Goal: Check status: Check status

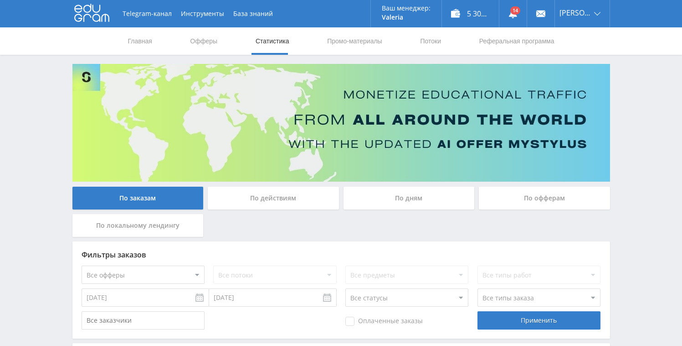
click at [403, 196] on div "По дням" at bounding box center [409, 197] width 131 height 23
click at [0, 0] on input "По дням" at bounding box center [0, 0] width 0 height 0
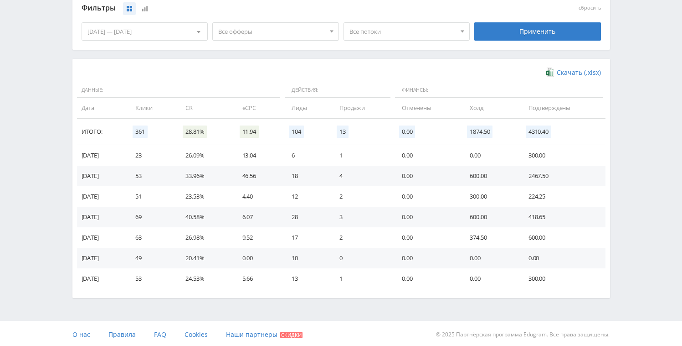
scroll to position [251, 0]
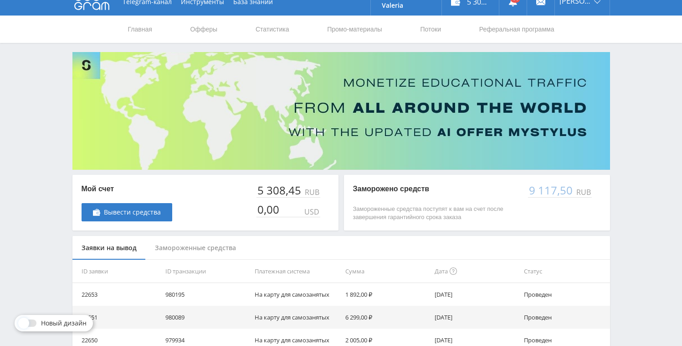
scroll to position [15, 0]
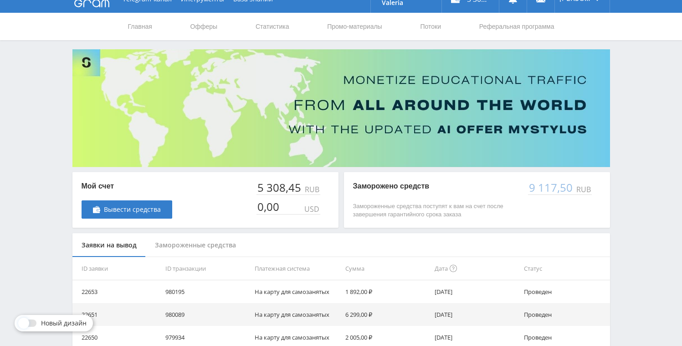
click at [408, 186] on p "Заморожено средств" at bounding box center [436, 186] width 166 height 10
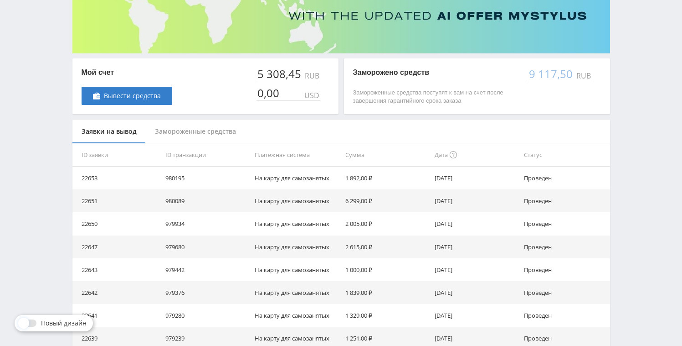
scroll to position [133, 0]
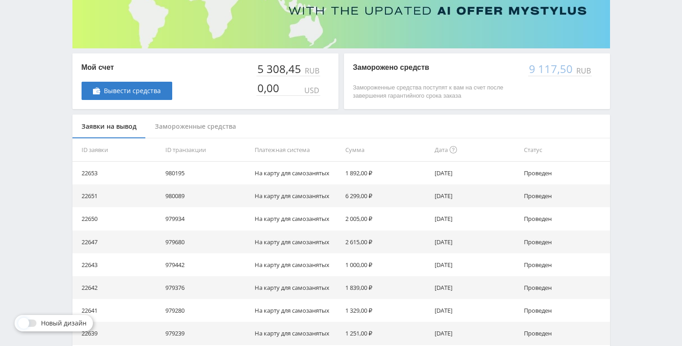
click at [205, 125] on div "Замороженные средства" at bounding box center [195, 126] width 99 height 24
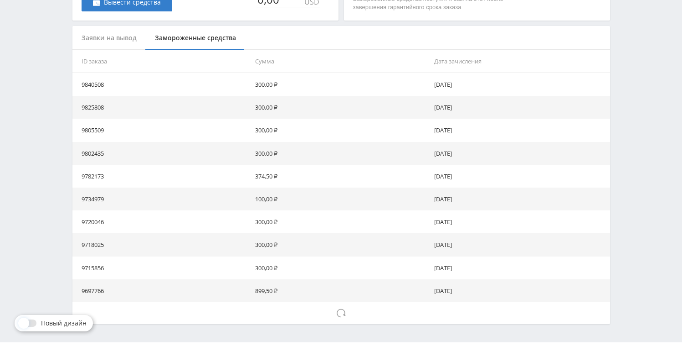
scroll to position [245, 0]
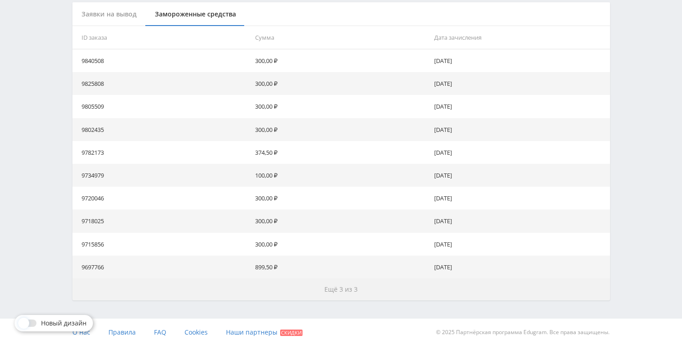
click at [355, 293] on button "Ещё 3 из 3" at bounding box center [341, 289] width 538 height 22
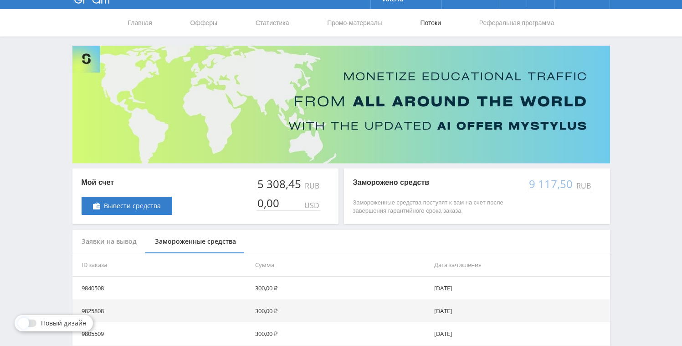
scroll to position [0, 0]
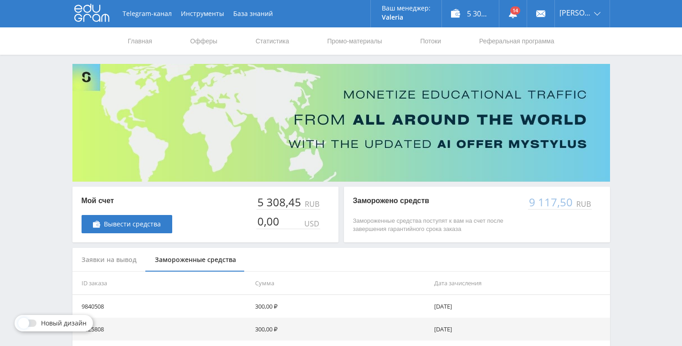
click at [288, 41] on nav "Главная Офферы Статистика Промо-материалы Потоки Реферальная программа" at bounding box center [341, 40] width 429 height 27
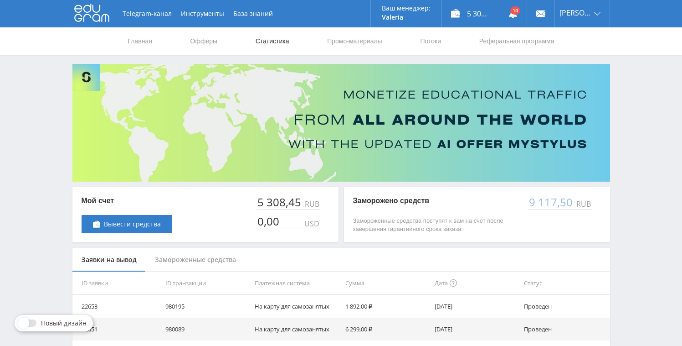
click at [287, 42] on link "Статистика" at bounding box center [273, 40] width 36 height 27
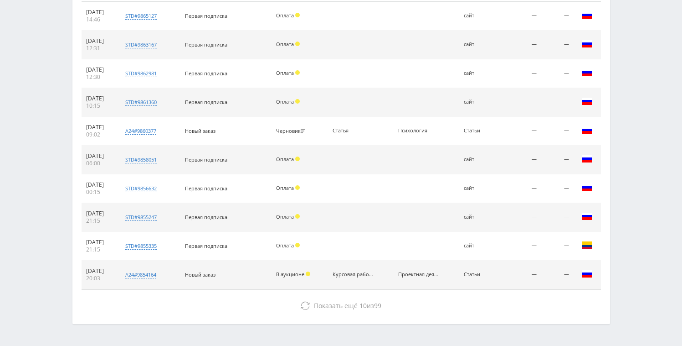
scroll to position [419, 0]
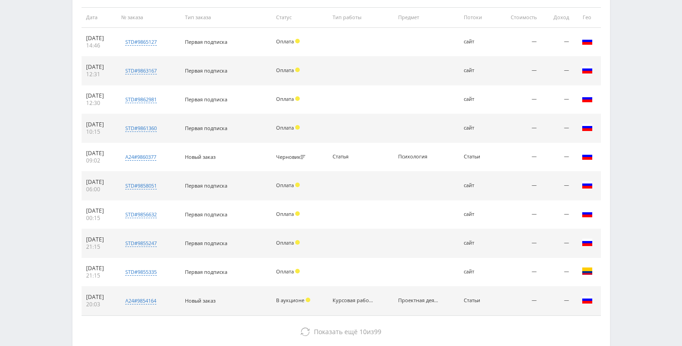
scroll to position [388, 0]
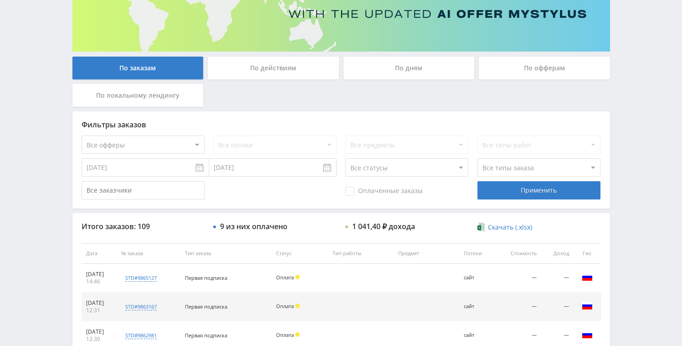
click at [312, 72] on div "По действиям" at bounding box center [273, 68] width 131 height 23
click at [0, 0] on input "По действиям" at bounding box center [0, 0] width 0 height 0
